Goal: Task Accomplishment & Management: Complete application form

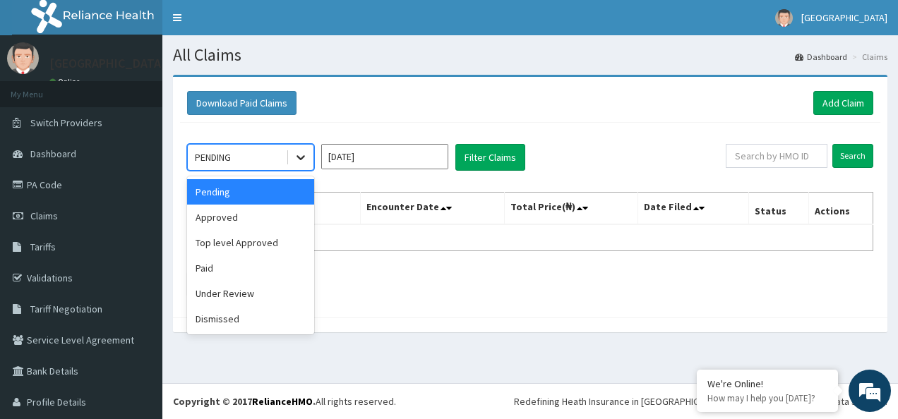
click at [297, 153] on icon at bounding box center [301, 157] width 14 height 14
click at [272, 213] on div "Approved" at bounding box center [250, 217] width 127 height 25
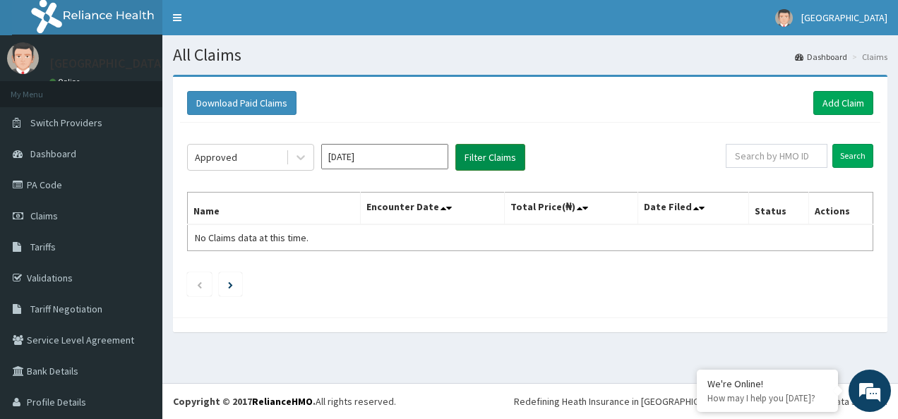
click at [485, 161] on button "Filter Claims" at bounding box center [490, 157] width 70 height 27
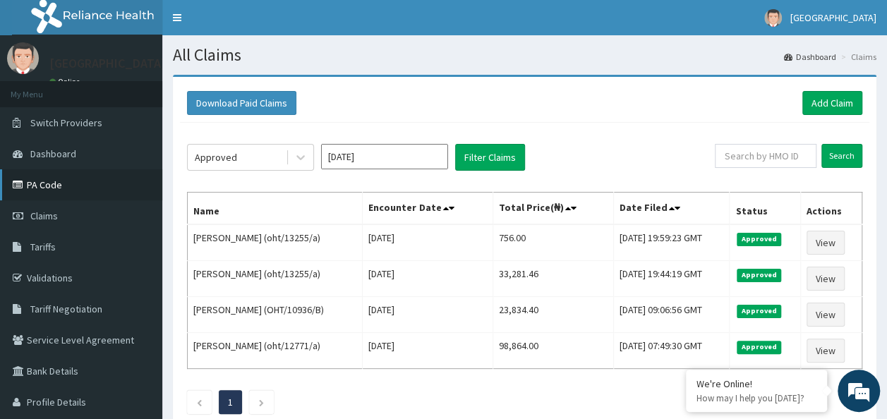
click at [75, 181] on link "PA Code" at bounding box center [81, 184] width 162 height 31
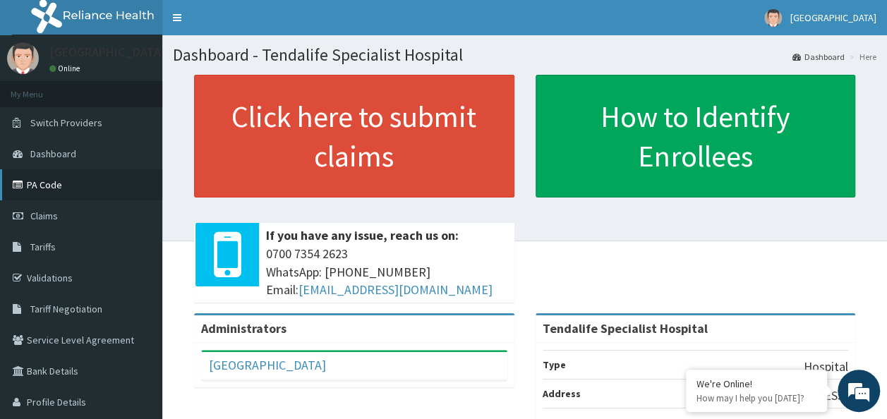
click at [61, 178] on link "PA Code" at bounding box center [81, 184] width 162 height 31
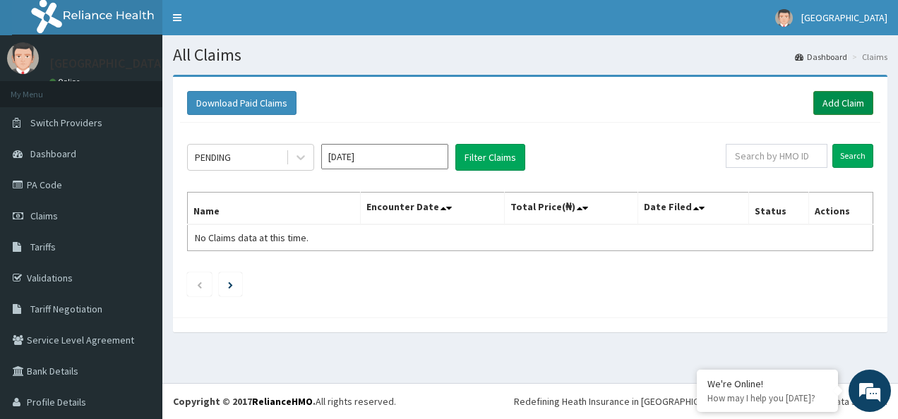
click at [813, 110] on link "Add Claim" at bounding box center [843, 103] width 60 height 24
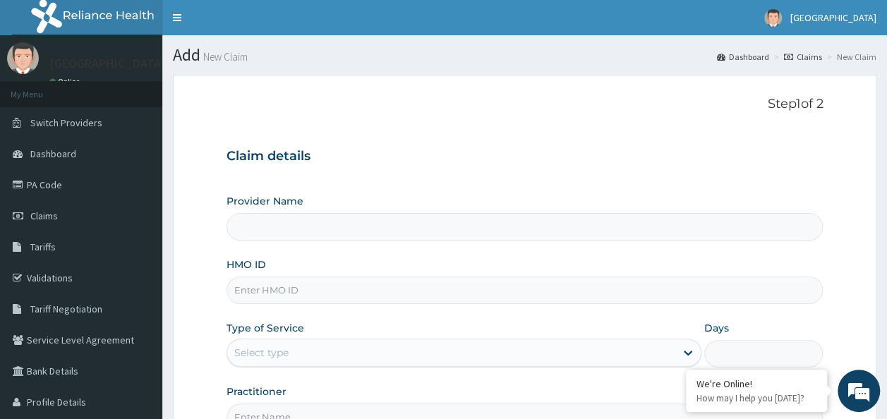
type input "Tendalife Specialist Hospital"
click at [512, 234] on input "Tendalife Specialist Hospital" at bounding box center [524, 227] width 597 height 28
click at [511, 231] on input "Tendalife Specialist Hospital" at bounding box center [524, 227] width 597 height 28
click at [421, 284] on input "HMO ID" at bounding box center [524, 291] width 597 height 28
type input "oht/13255/a"
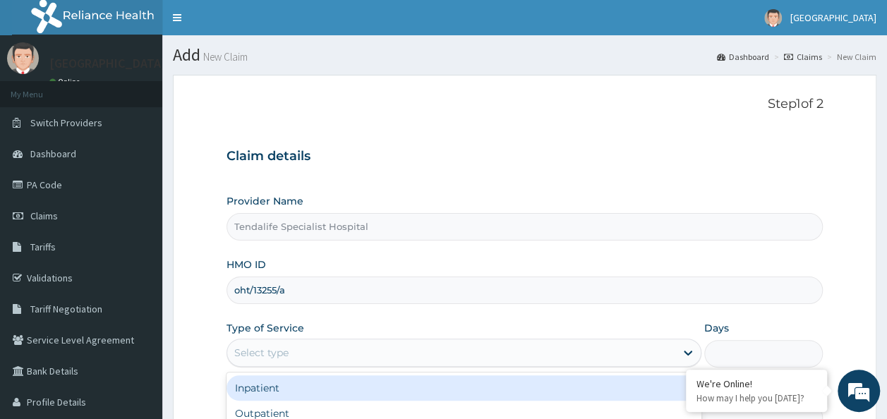
click at [357, 358] on div "Select type" at bounding box center [451, 353] width 448 height 23
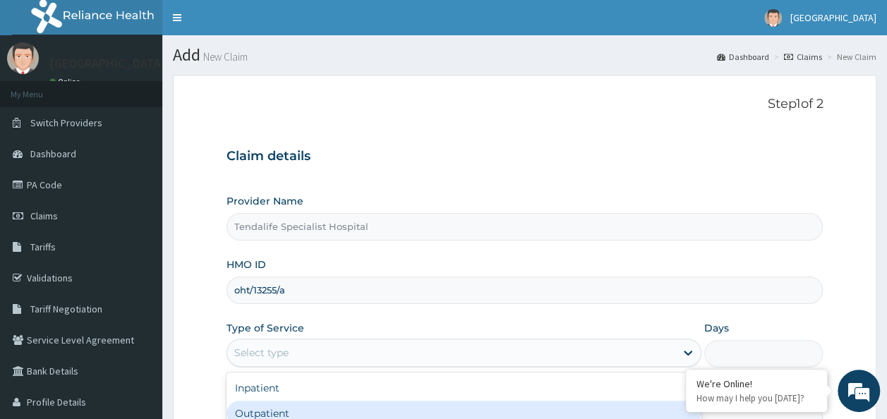
click at [351, 412] on div "Outpatient" at bounding box center [463, 413] width 475 height 25
type input "1"
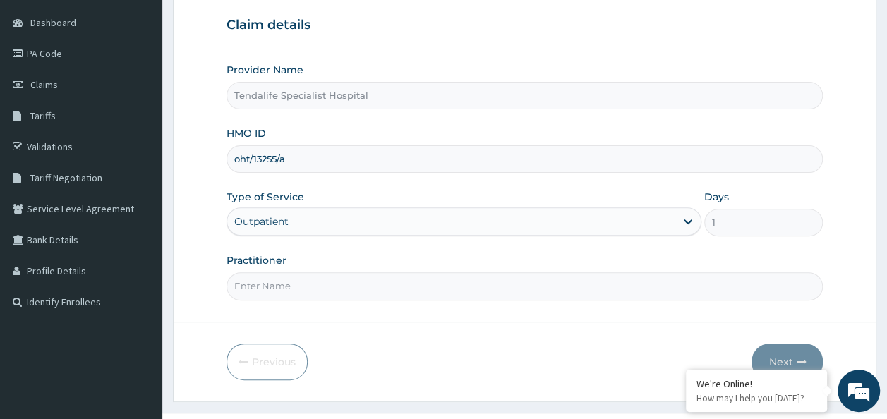
scroll to position [158, 0]
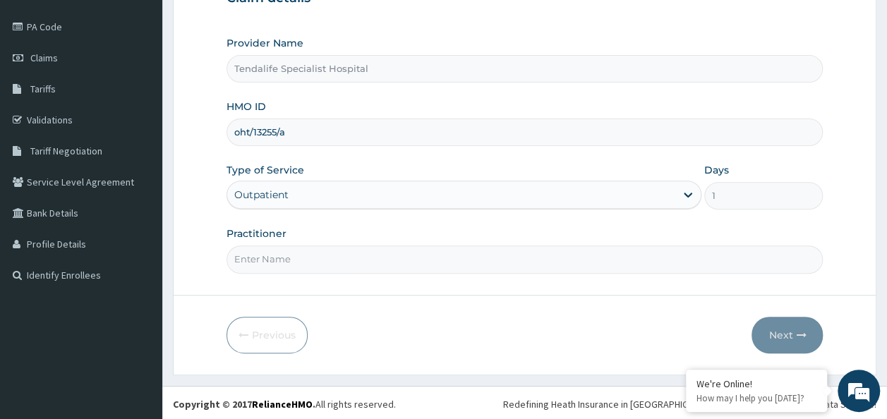
click at [646, 254] on input "Practitioner" at bounding box center [524, 260] width 597 height 28
type input "Dr. Kuye"
click at [799, 334] on icon "button" at bounding box center [801, 335] width 10 height 10
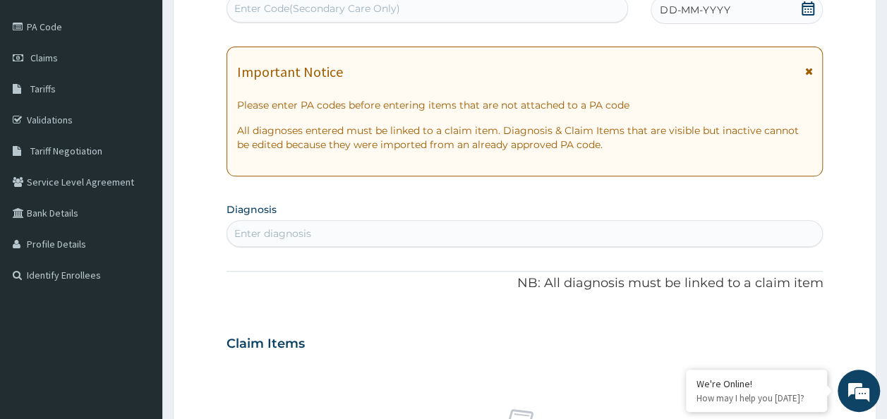
click at [472, 240] on div "Enter diagnosis" at bounding box center [525, 233] width 596 height 23
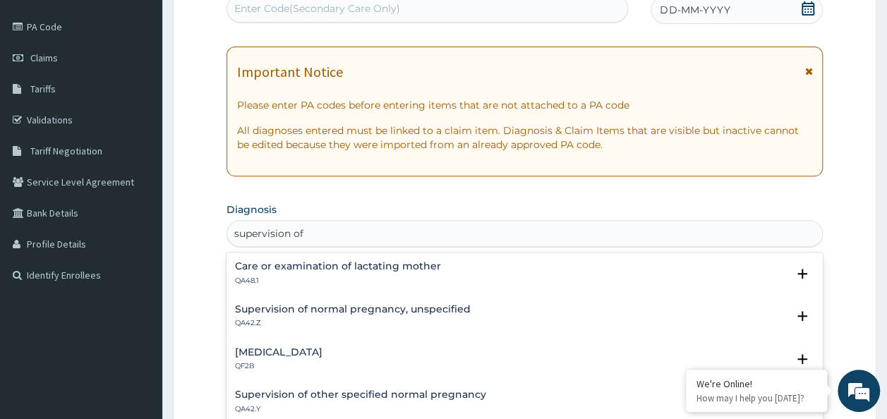
type input "supervision of n"
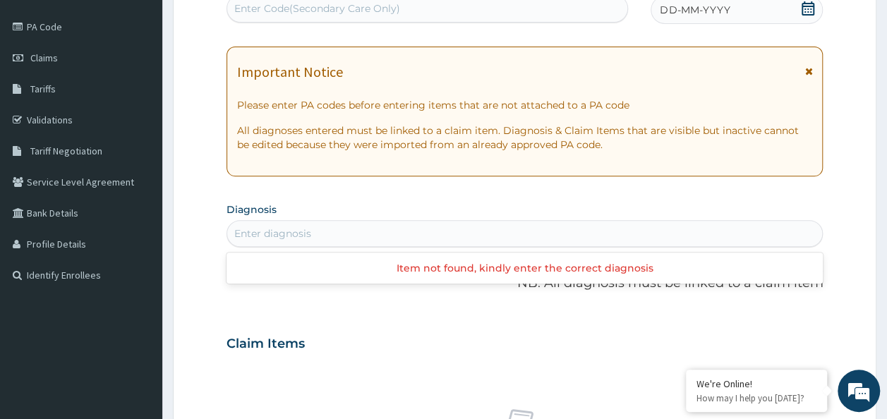
click at [413, 233] on div "Enter diagnosis" at bounding box center [525, 233] width 596 height 23
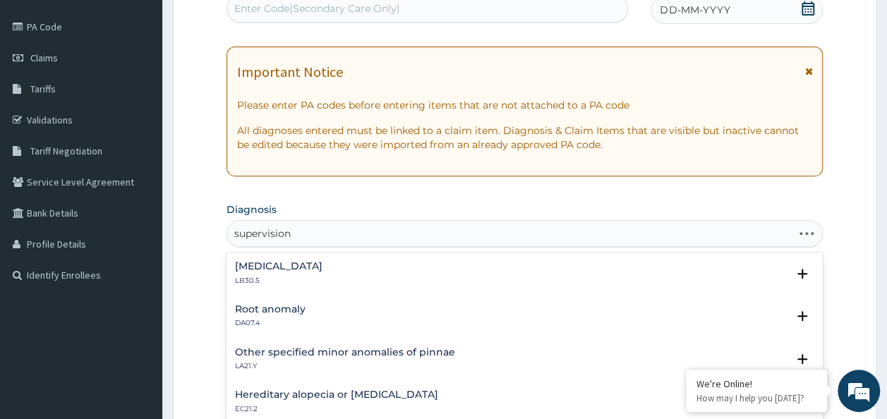
type input "supervision"
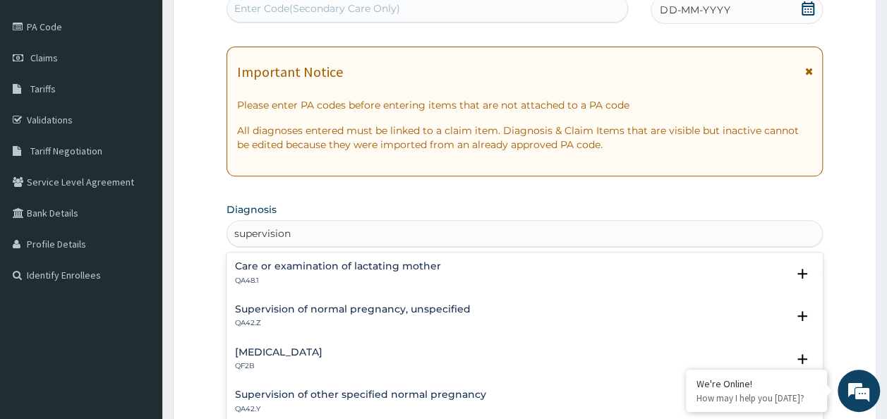
click at [438, 308] on h4 "Supervision of normal pregnancy, unspecified" at bounding box center [353, 309] width 236 height 11
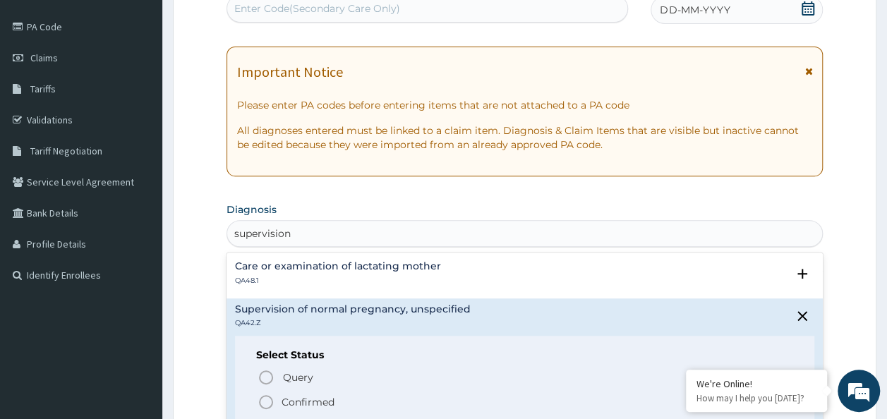
click at [262, 403] on icon "status option filled" at bounding box center [266, 402] width 17 height 17
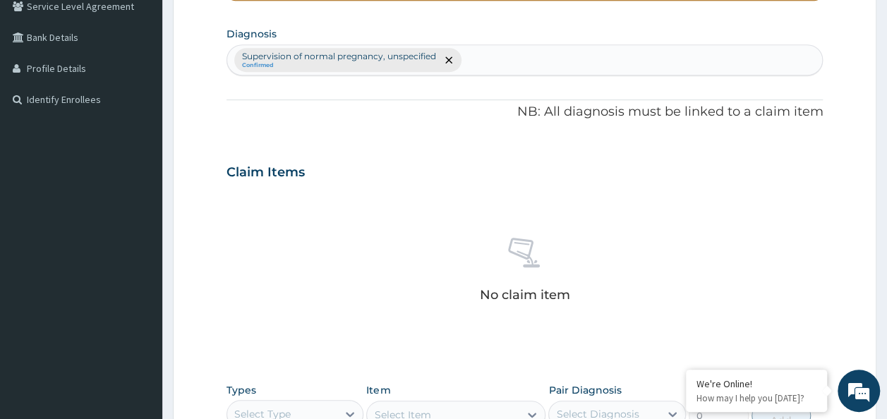
scroll to position [346, 0]
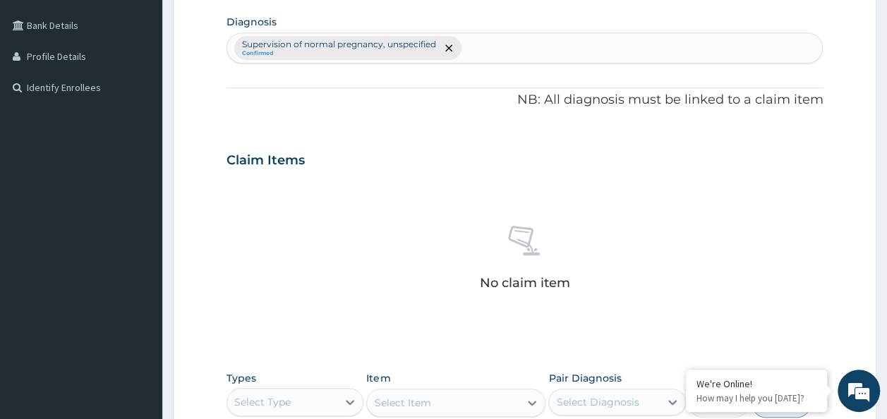
click at [691, 258] on div "No claim item" at bounding box center [524, 260] width 597 height 162
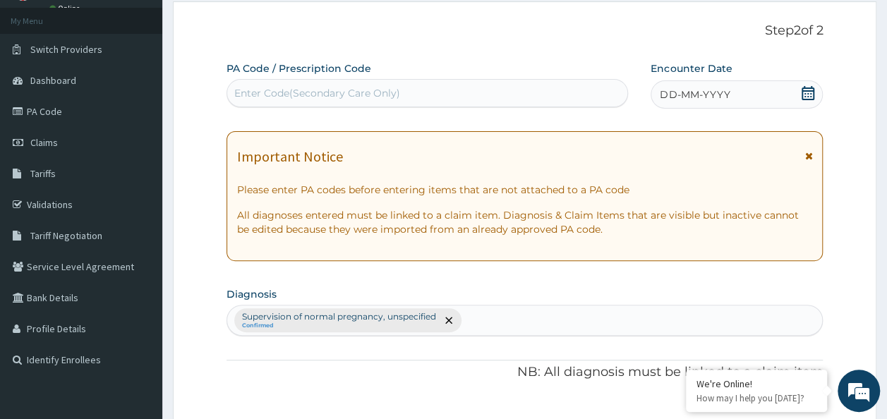
scroll to position [54, 0]
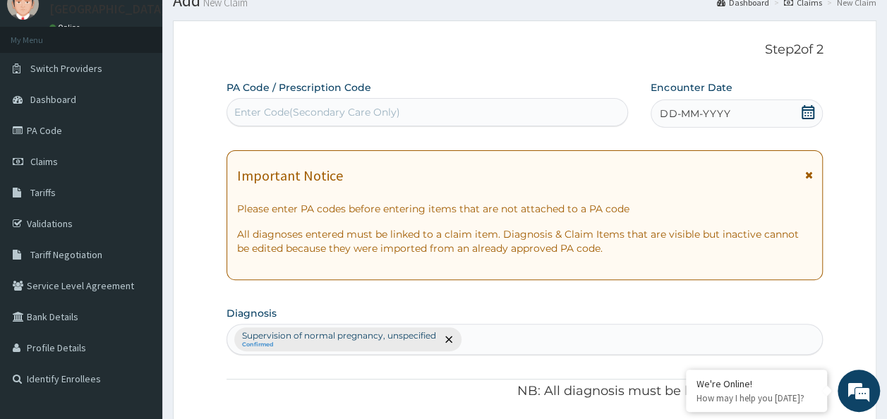
click at [552, 110] on div "Enter Code(Secondary Care Only)" at bounding box center [427, 112] width 401 height 23
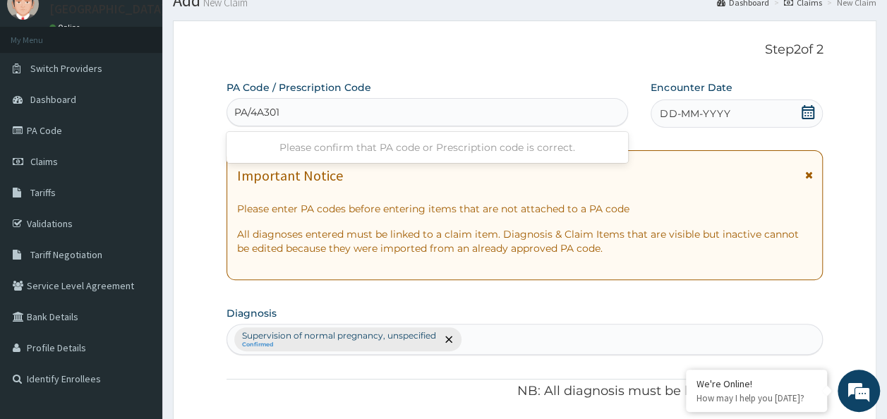
type input "PA/4A3014"
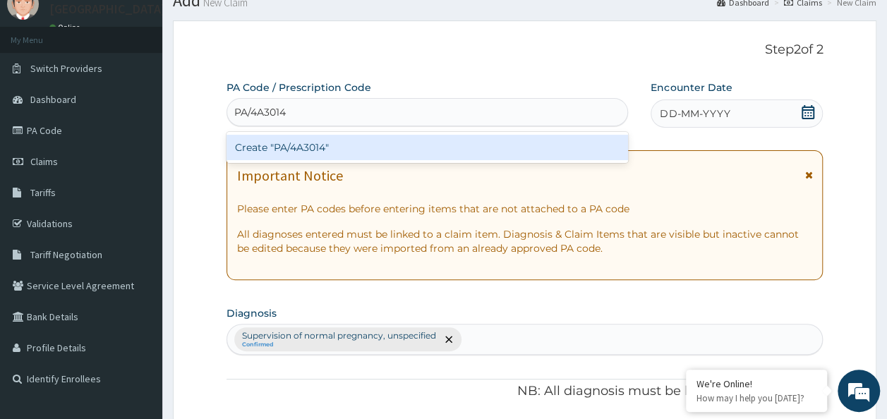
click at [567, 152] on div "Create "PA/4A3014"" at bounding box center [427, 147] width 402 height 25
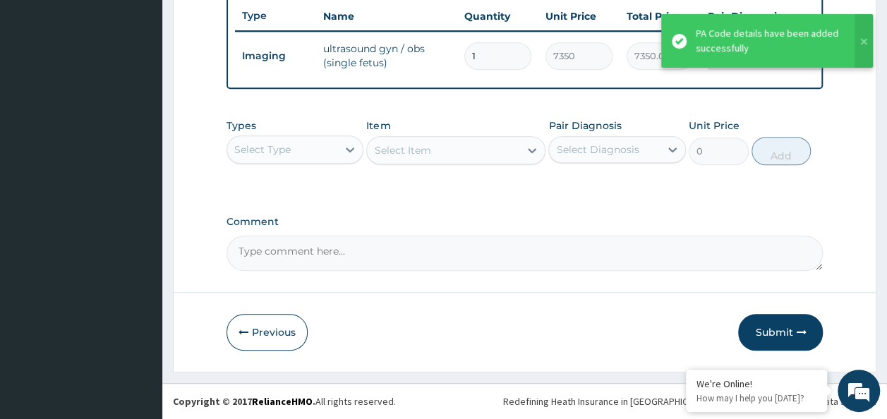
scroll to position [540, 0]
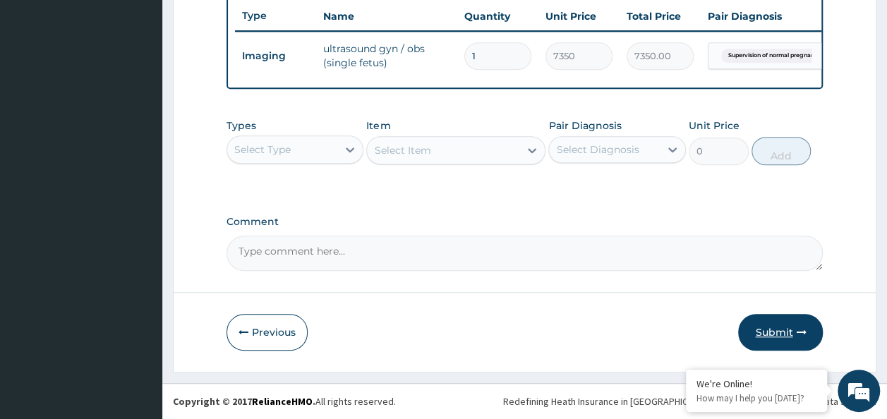
click at [785, 327] on button "Submit" at bounding box center [780, 332] width 85 height 37
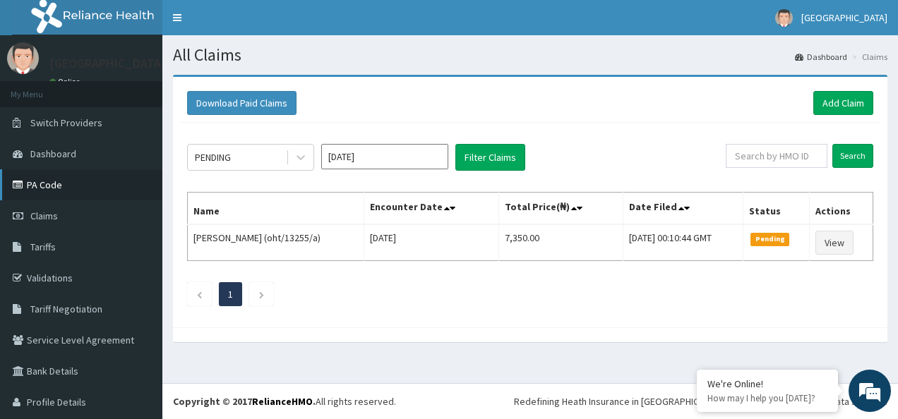
click at [55, 186] on link "PA Code" at bounding box center [81, 184] width 162 height 31
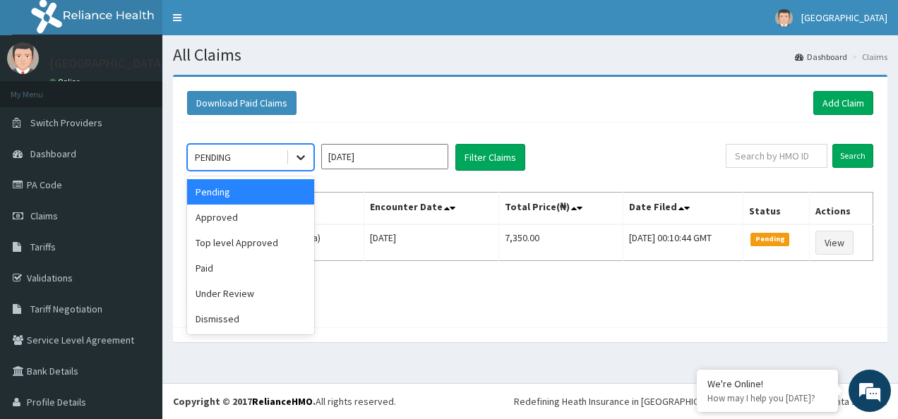
click at [302, 158] on icon at bounding box center [300, 158] width 8 height 5
click at [276, 207] on div "Approved" at bounding box center [250, 217] width 127 height 25
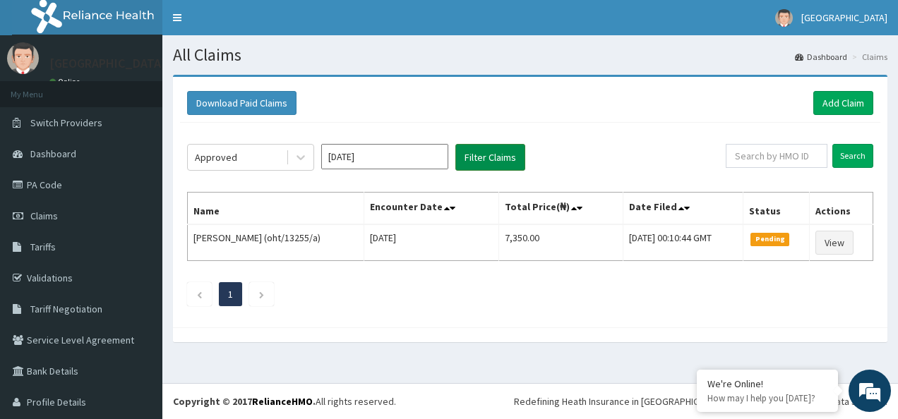
click at [467, 161] on button "Filter Claims" at bounding box center [490, 157] width 70 height 27
